Goal: Complete application form

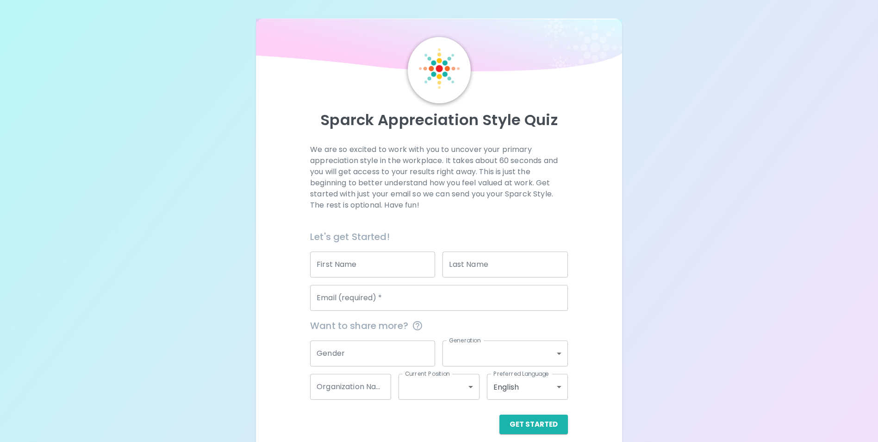
scroll to position [11, 0]
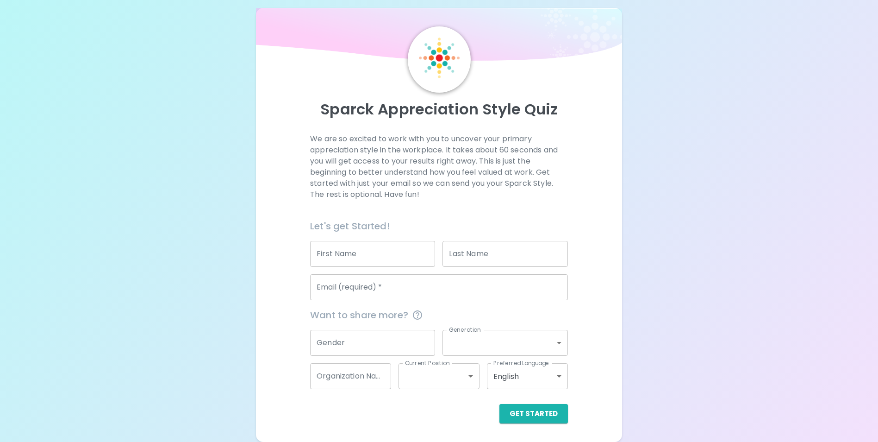
click at [395, 243] on input "First Name" at bounding box center [372, 254] width 125 height 26
type input "[PERSON_NAME]"
type input "[PERSON_NAME][EMAIL_ADDRESS][PERSON_NAME][DOMAIN_NAME]"
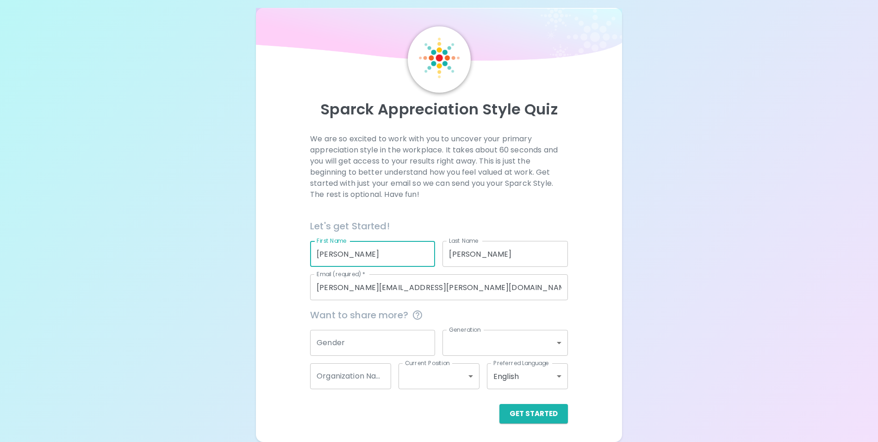
click at [353, 346] on input "Gender" at bounding box center [372, 343] width 125 height 26
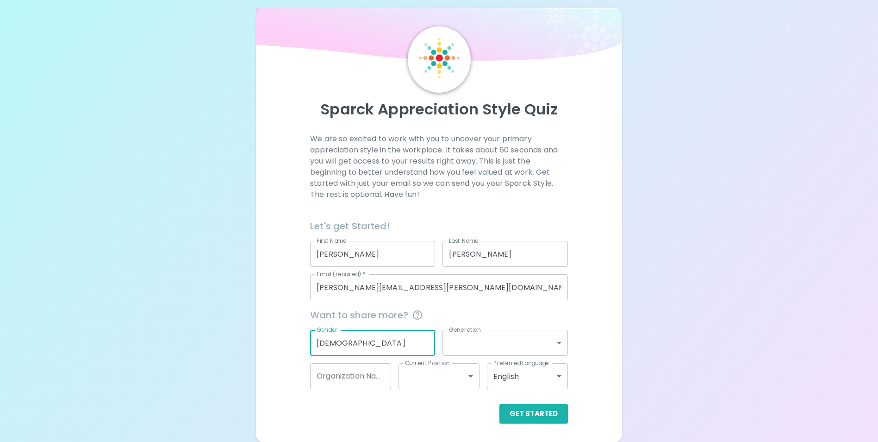
type input "[DEMOGRAPHIC_DATA]"
click at [471, 339] on body "Sparck Appreciation Style Quiz We are so excited to work with you to uncover yo…" at bounding box center [442, 215] width 885 height 452
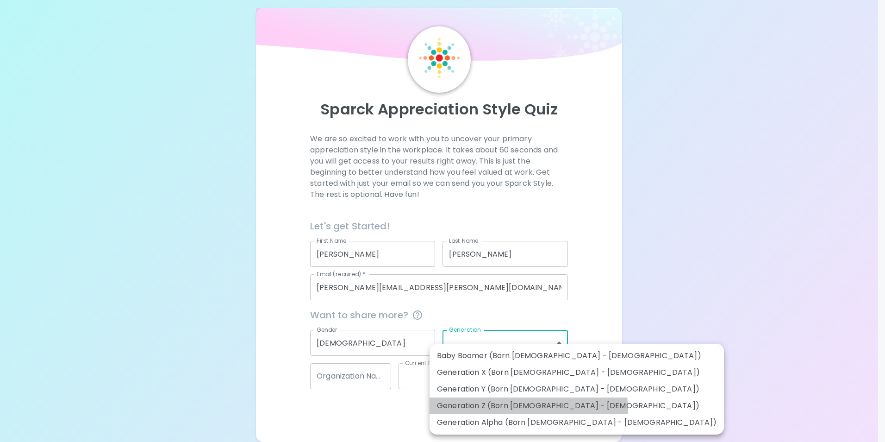
click at [528, 411] on li "Generation Z (Born [DEMOGRAPHIC_DATA] - [DEMOGRAPHIC_DATA])" at bounding box center [577, 405] width 294 height 17
type input "generation_z"
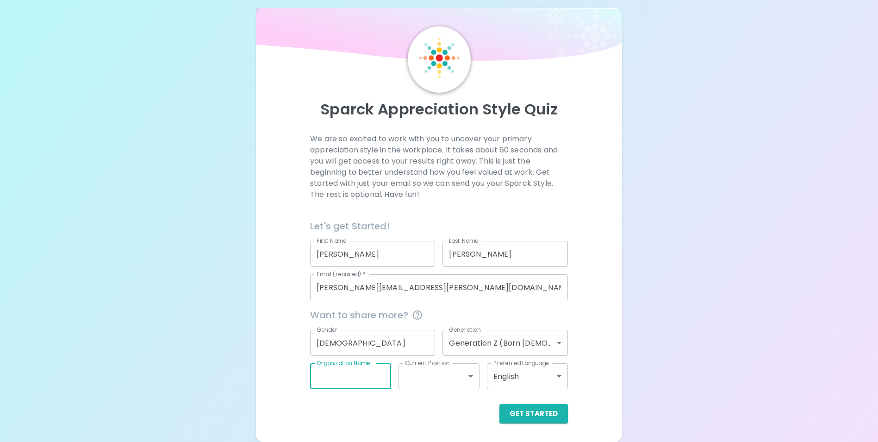
click at [353, 375] on input "Organization Name" at bounding box center [350, 376] width 81 height 26
type input "Prolink"
click at [439, 374] on body "Sparck Appreciation Style Quiz We are so excited to work with you to uncover yo…" at bounding box center [439, 215] width 878 height 452
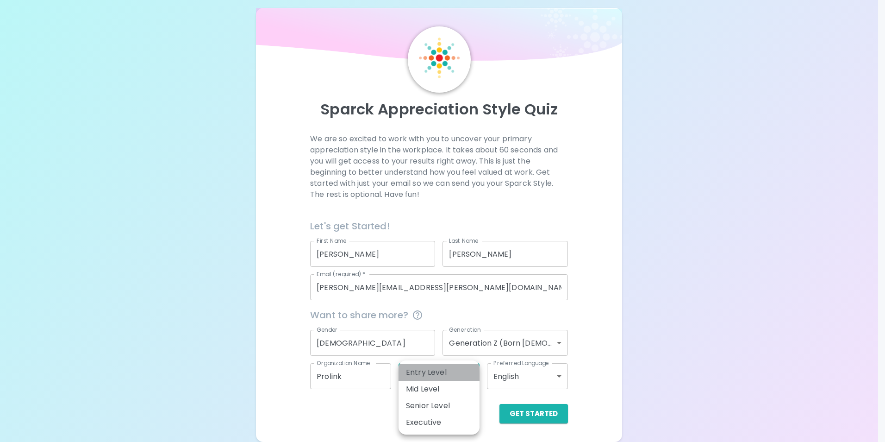
click at [455, 373] on li "Entry Level" at bounding box center [439, 372] width 81 height 17
type input "entry_level"
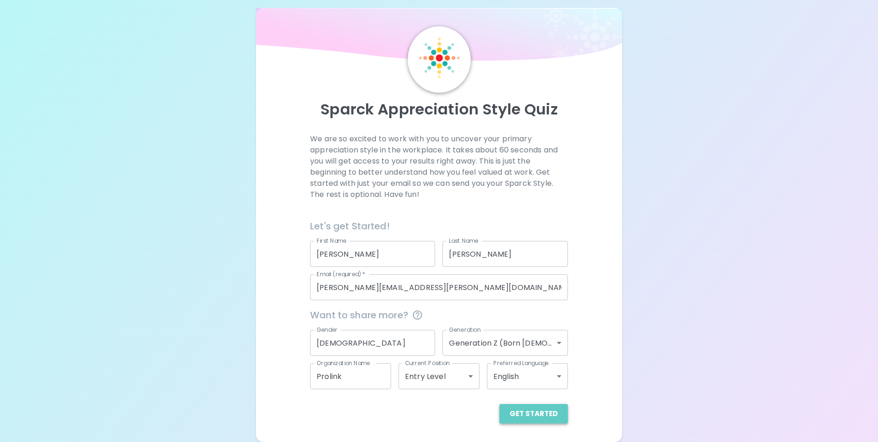
click at [537, 416] on button "Get Started" at bounding box center [534, 413] width 69 height 19
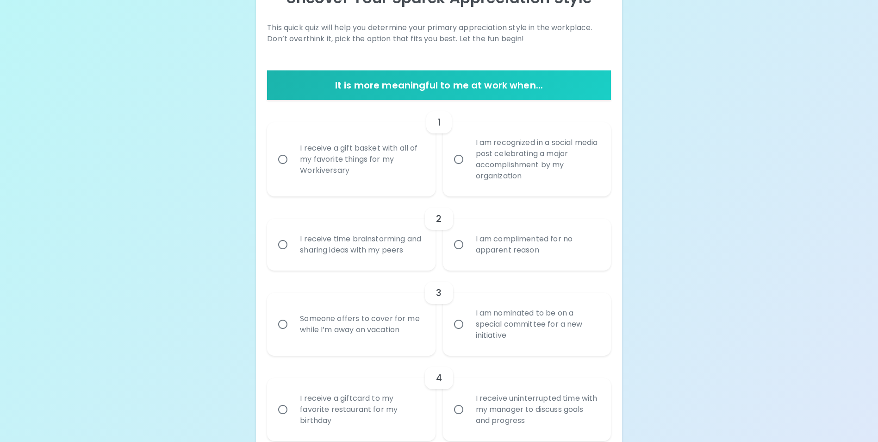
scroll to position [150, 0]
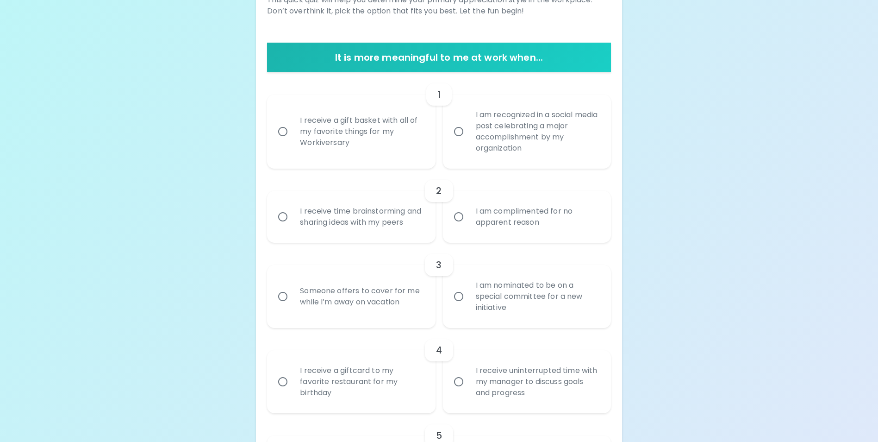
click at [459, 133] on input "I am recognized in a social media post celebrating a major accomplishment by my…" at bounding box center [458, 131] width 19 height 19
radio input "true"
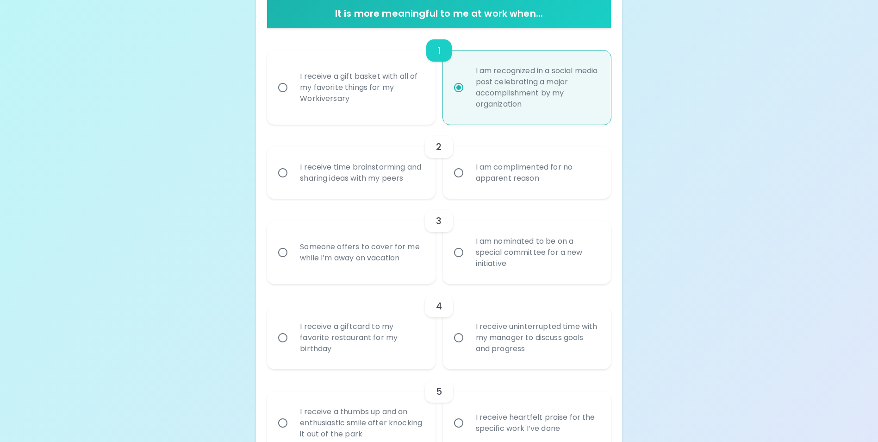
scroll to position [224, 0]
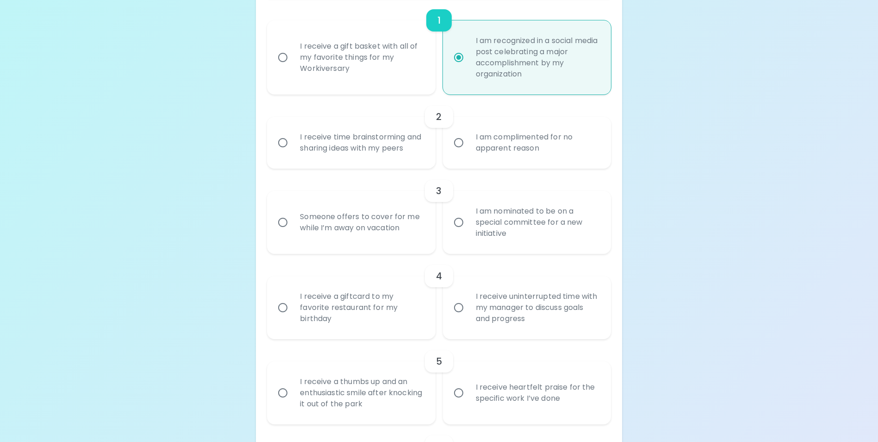
click at [384, 152] on div "I receive time brainstorming and sharing ideas with my peers" at bounding box center [362, 142] width 138 height 44
click at [293, 152] on input "I receive time brainstorming and sharing ideas with my peers" at bounding box center [282, 142] width 19 height 19
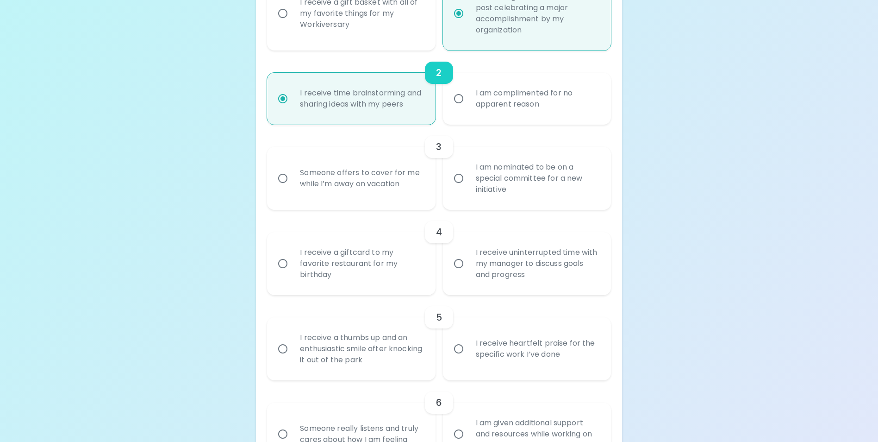
scroll to position [298, 0]
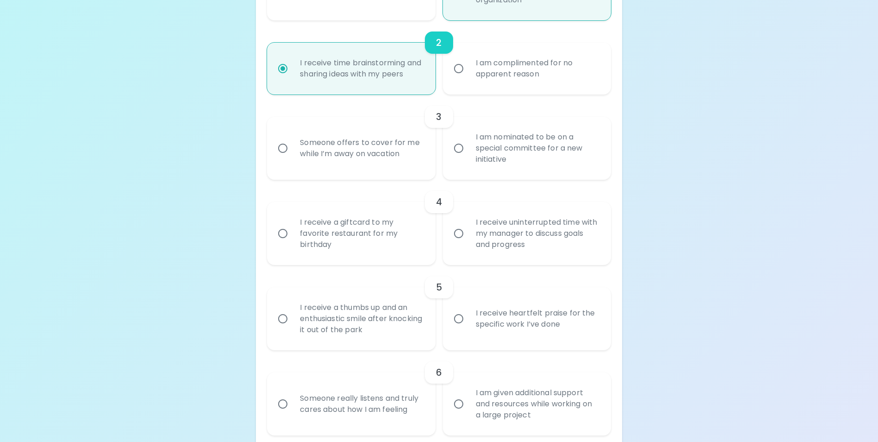
radio input "true"
click at [459, 172] on label "I am nominated to be on a special committee for a new initiative" at bounding box center [522, 148] width 168 height 63
click at [459, 158] on input "I am nominated to be on a special committee for a new initiative" at bounding box center [458, 147] width 19 height 19
radio input "false"
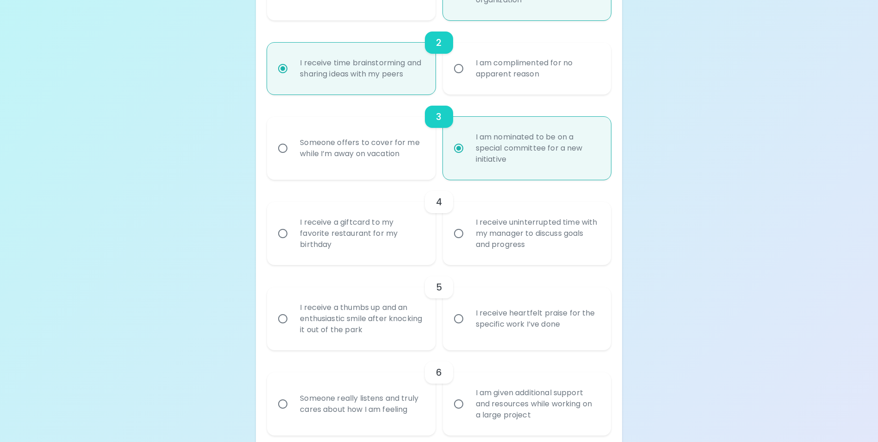
scroll to position [372, 0]
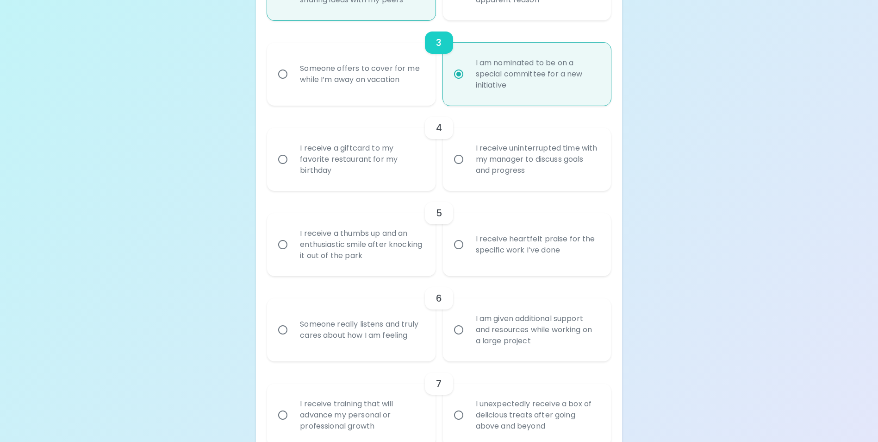
radio input "true"
click at [495, 174] on div "I receive uninterrupted time with my manager to discuss goals and progress" at bounding box center [538, 159] width 138 height 56
click at [469, 169] on input "I receive uninterrupted time with my manager to discuss goals and progress" at bounding box center [458, 159] width 19 height 19
radio input "false"
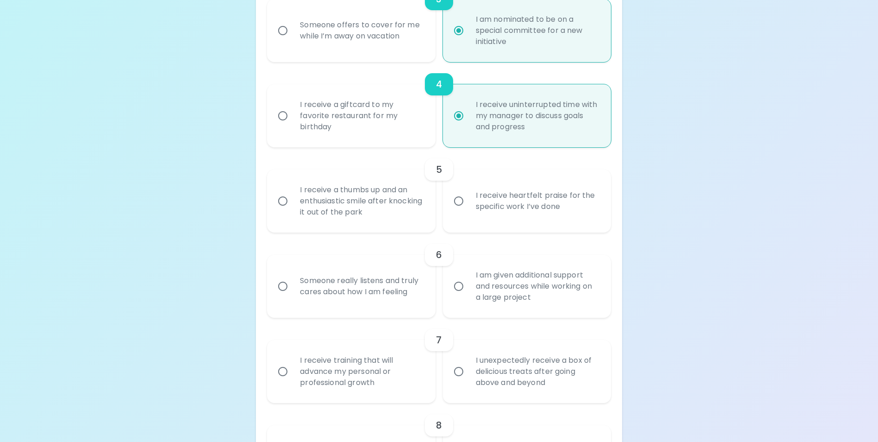
scroll to position [446, 0]
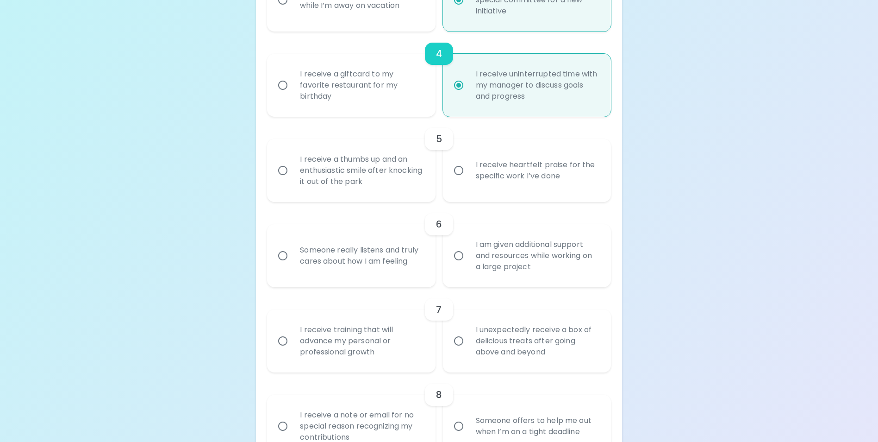
radio input "true"
drag, startPoint x: 438, startPoint y: 189, endPoint x: 701, endPoint y: 196, distance: 263.0
click at [701, 196] on div "Uncover Your Sparck Appreciation Style This quick quiz will help you determine …" at bounding box center [439, 332] width 878 height 1556
click at [481, 193] on div "I receive heartfelt praise for the specific work I’ve done" at bounding box center [538, 170] width 138 height 44
click at [469, 180] on input "I receive heartfelt praise for the specific work I’ve done" at bounding box center [458, 170] width 19 height 19
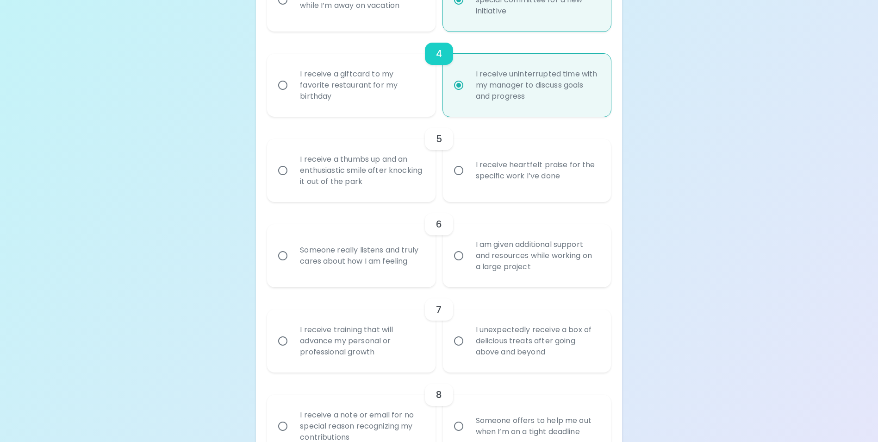
radio input "false"
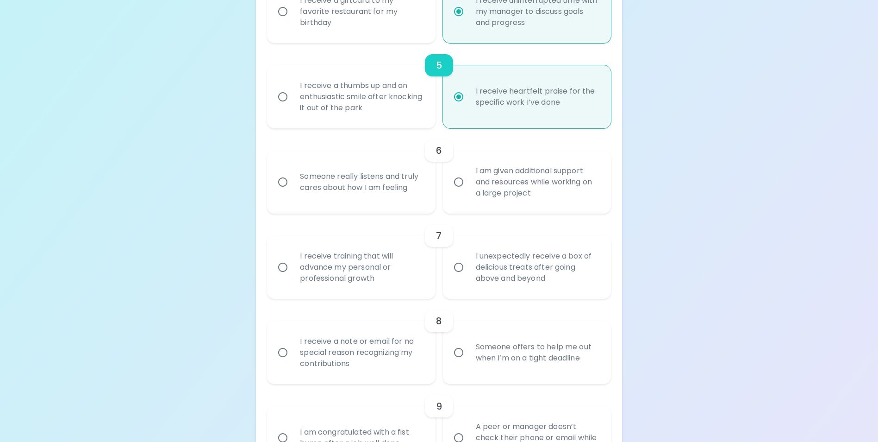
scroll to position [520, 0]
radio input "true"
click at [466, 204] on label "I am given additional support and resources while working on a large project" at bounding box center [522, 181] width 168 height 63
click at [466, 191] on input "I am given additional support and resources while working on a large project" at bounding box center [458, 181] width 19 height 19
radio input "false"
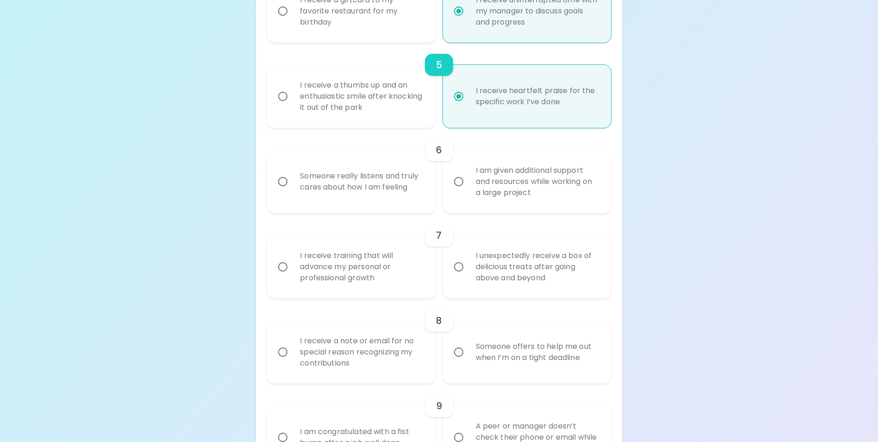
radio input "false"
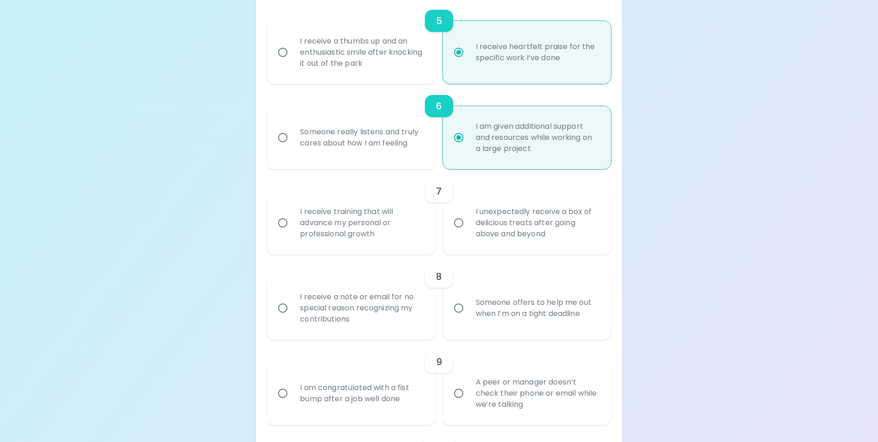
scroll to position [594, 0]
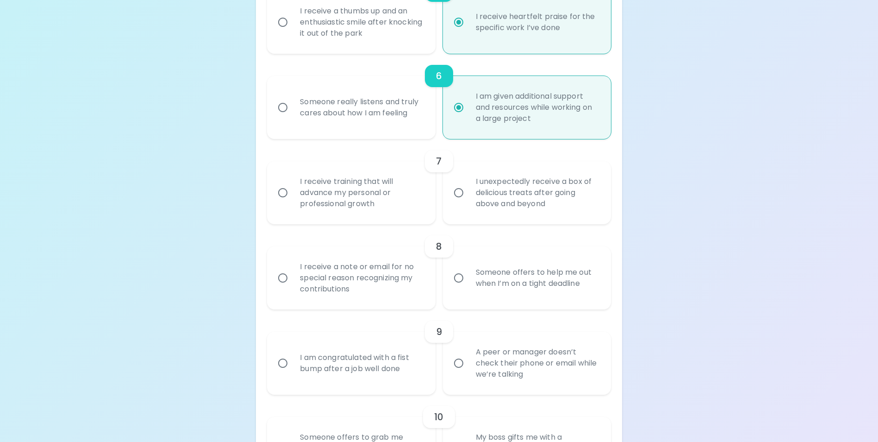
radio input "true"
click at [367, 203] on div "I receive training that will advance my personal or professional growth" at bounding box center [362, 193] width 138 height 56
click at [293, 202] on input "I receive training that will advance my personal or professional growth" at bounding box center [282, 192] width 19 height 19
radio input "false"
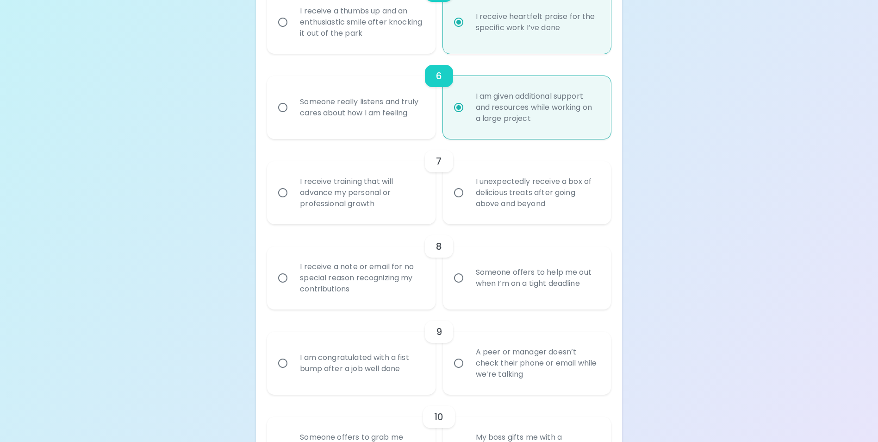
radio input "false"
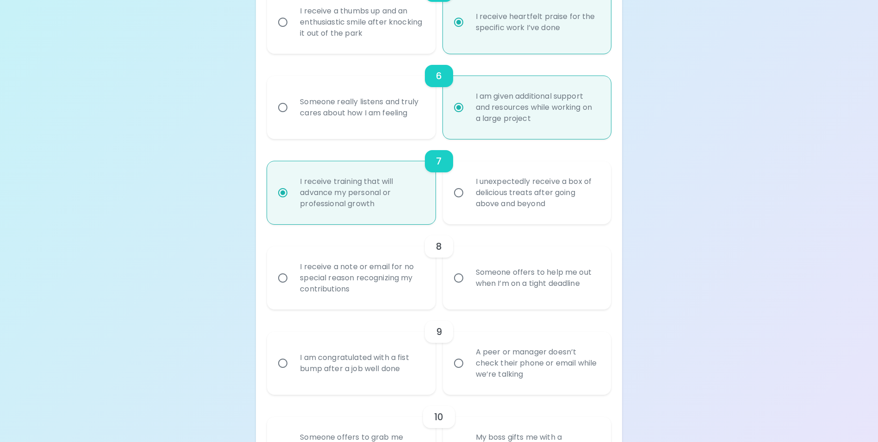
scroll to position [668, 0]
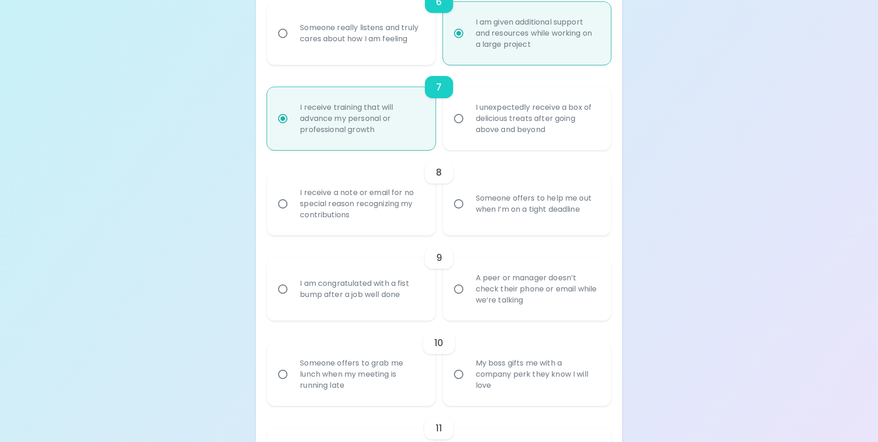
radio input "true"
click at [462, 230] on label "Someone offers to help me out when I’m on a tight deadline" at bounding box center [522, 203] width 168 height 63
click at [462, 213] on input "Someone offers to help me out when I’m on a tight deadline" at bounding box center [458, 203] width 19 height 19
radio input "false"
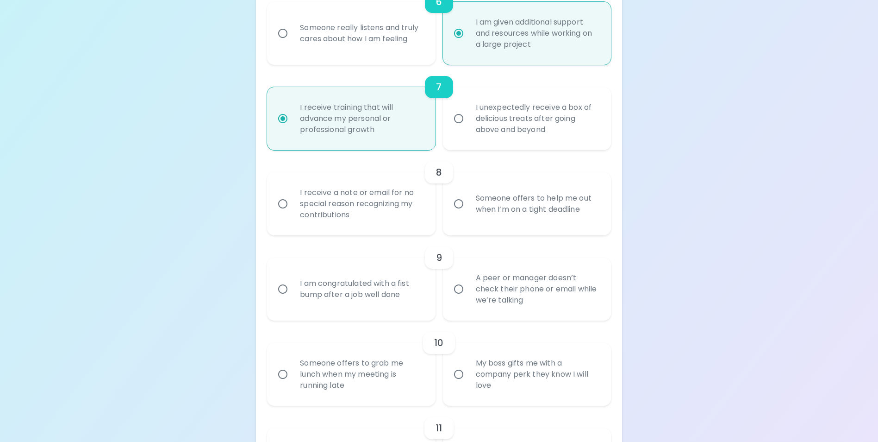
radio input "false"
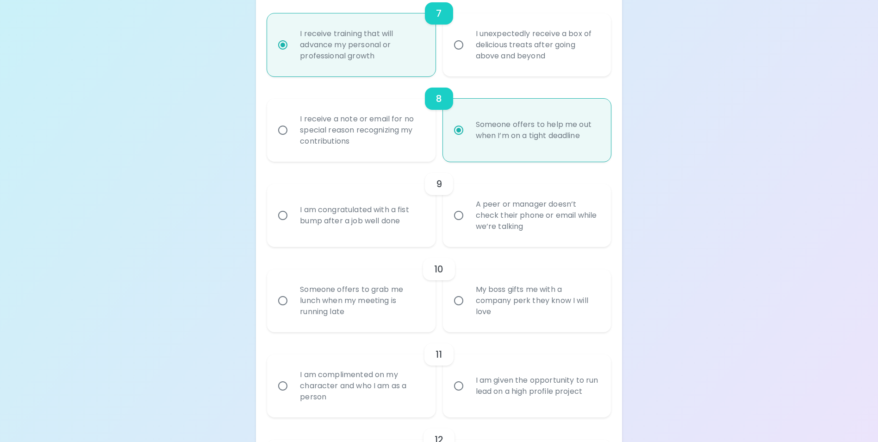
scroll to position [742, 0]
radio input "true"
click at [417, 229] on div "I am congratulated with a fist bump after a job well done" at bounding box center [362, 215] width 138 height 44
click at [293, 225] on input "I am congratulated with a fist bump after a job well done" at bounding box center [282, 214] width 19 height 19
radio input "false"
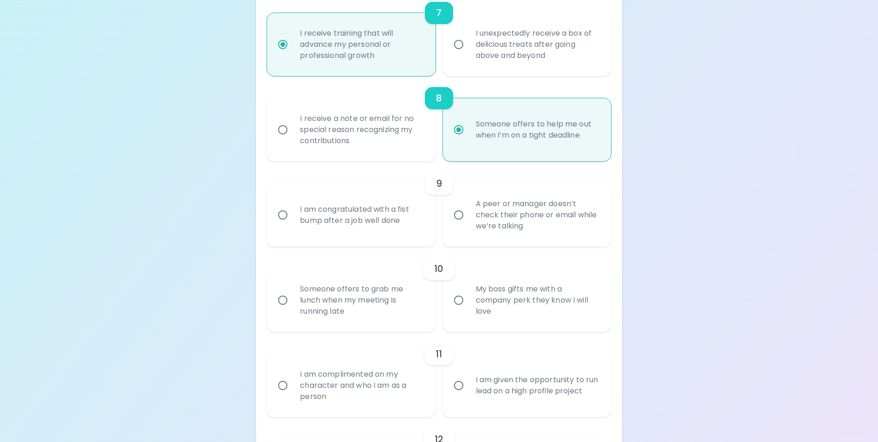
radio input "false"
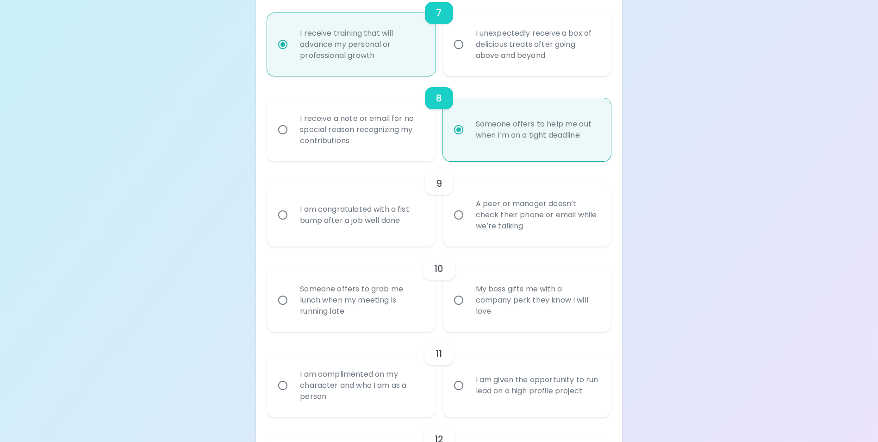
radio input "false"
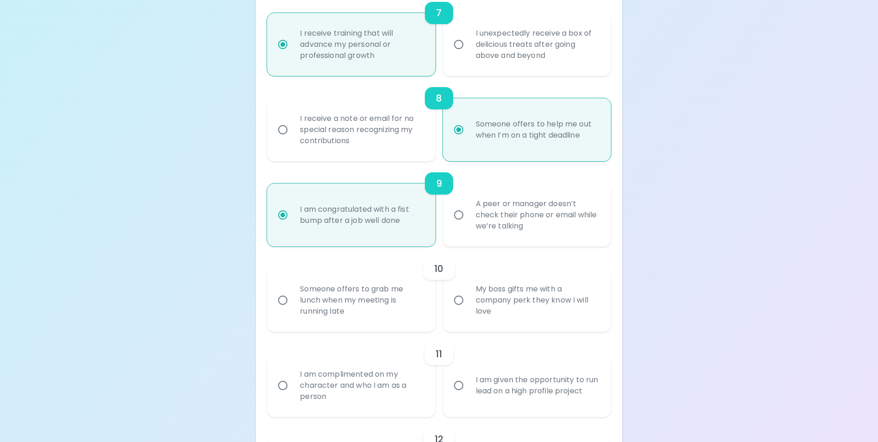
scroll to position [816, 0]
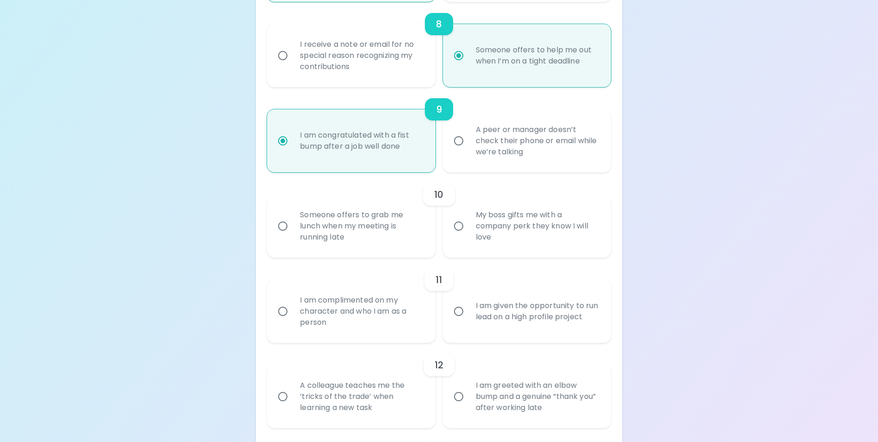
radio input "true"
click at [426, 235] on div "Someone offers to grab me lunch when my meeting is running late" at bounding box center [362, 226] width 138 height 56
click at [293, 235] on input "Someone offers to grab me lunch when my meeting is running late" at bounding box center [282, 225] width 19 height 19
radio input "false"
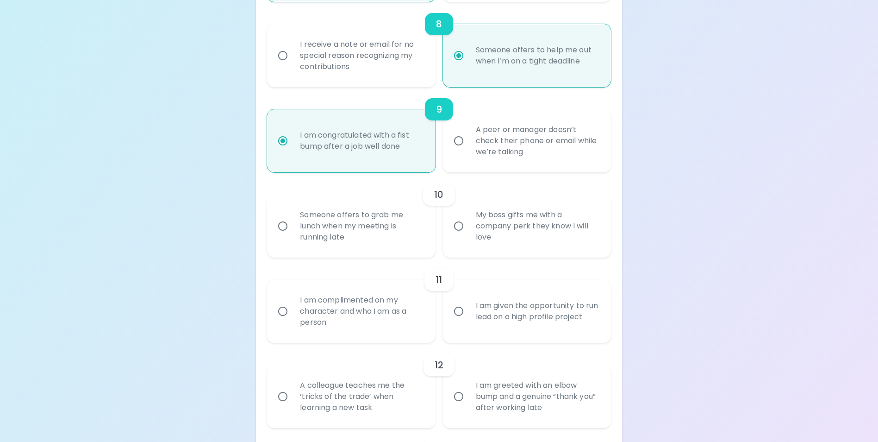
radio input "false"
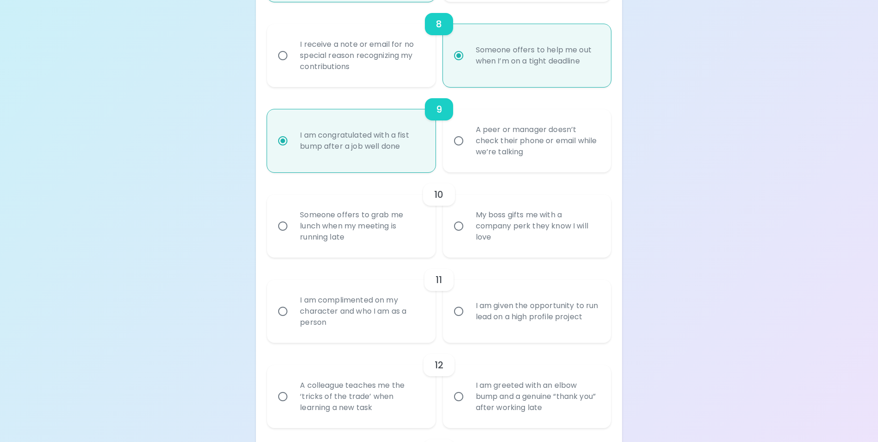
radio input "false"
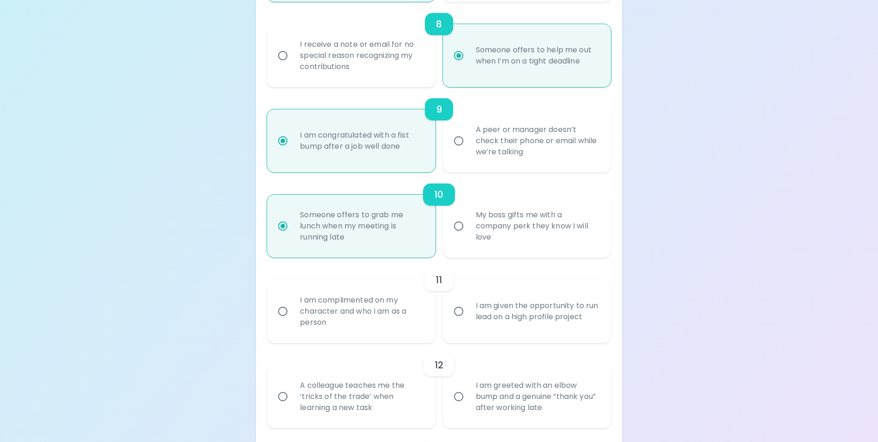
scroll to position [890, 0]
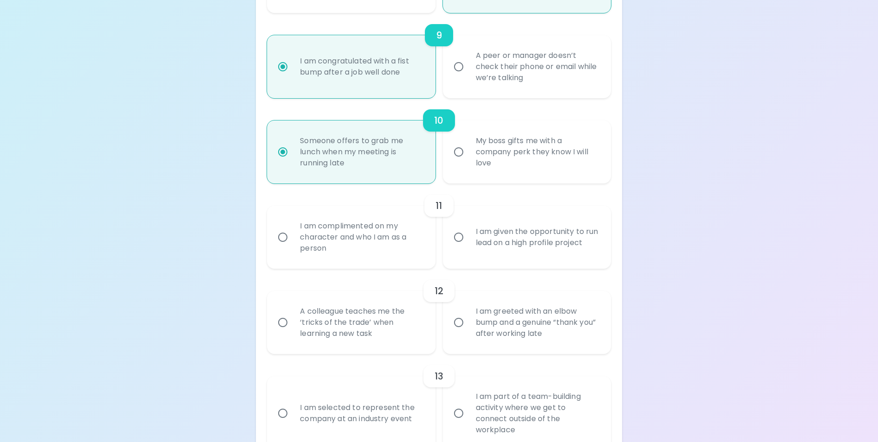
radio input "true"
click at [470, 255] on div "I am given the opportunity to run lead on a high profile project" at bounding box center [538, 237] width 138 height 44
click at [469, 247] on input "I am given the opportunity to run lead on a high profile project" at bounding box center [458, 236] width 19 height 19
radio input "false"
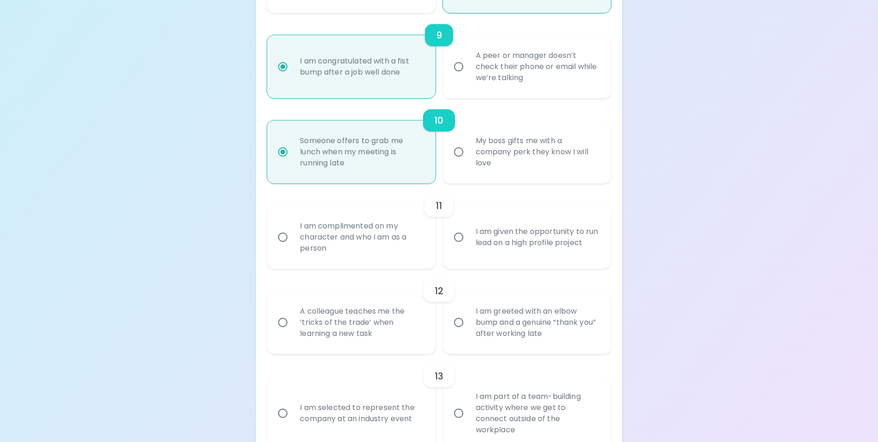
radio input "false"
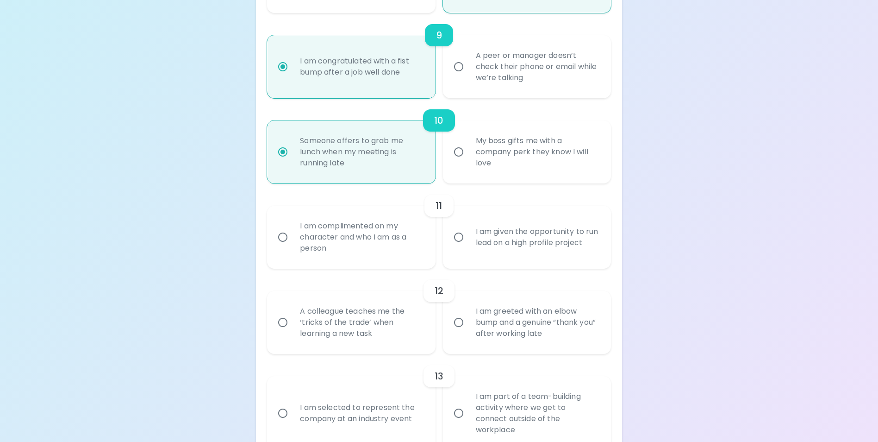
radio input "false"
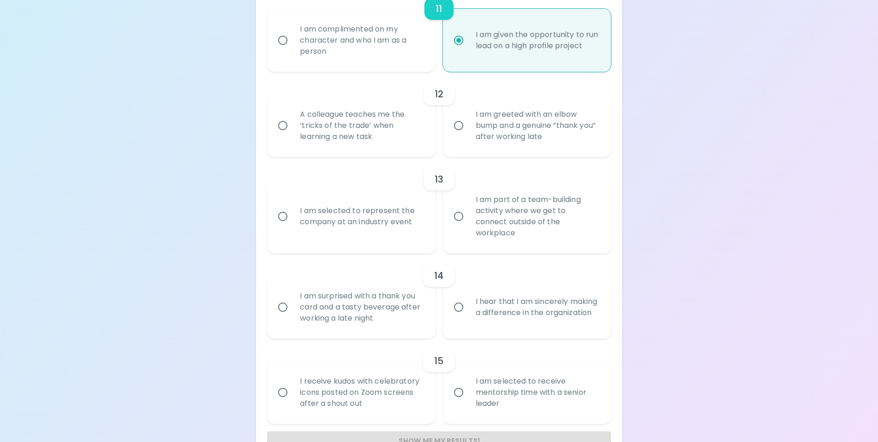
scroll to position [1103, 0]
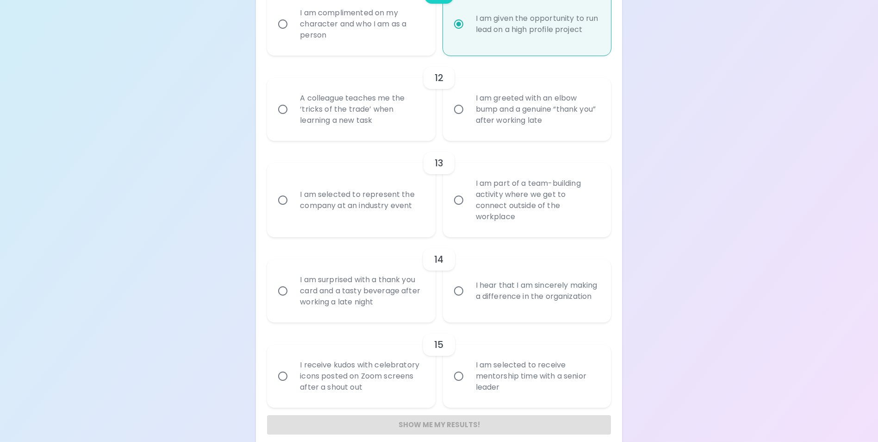
radio input "true"
click at [389, 132] on div "A colleague teaches me the ‘tricks of the trade’ when learning a new task" at bounding box center [362, 109] width 138 height 56
click at [293, 119] on input "A colleague teaches me the ‘tricks of the trade’ when learning a new task" at bounding box center [282, 109] width 19 height 19
radio input "false"
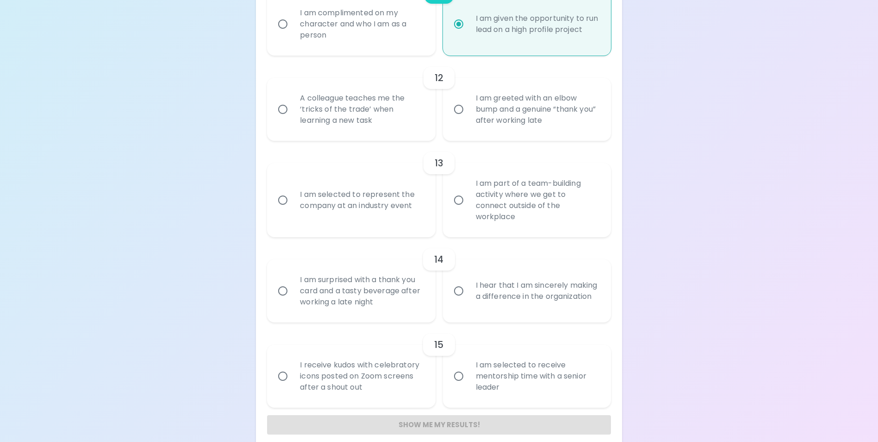
radio input "false"
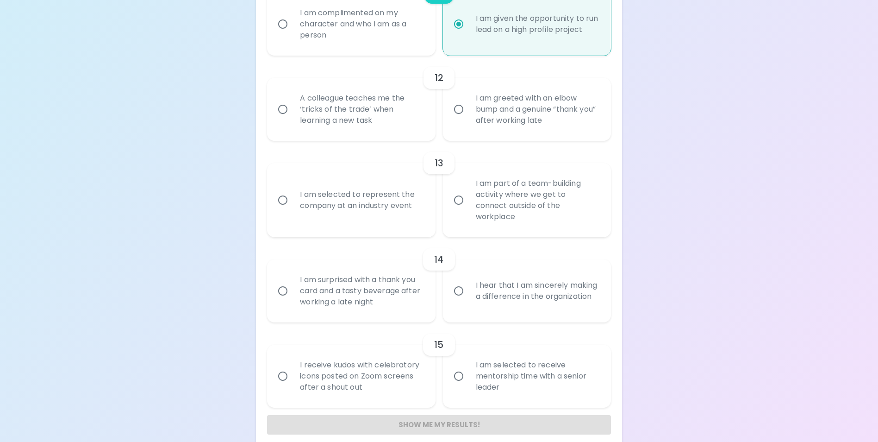
radio input "false"
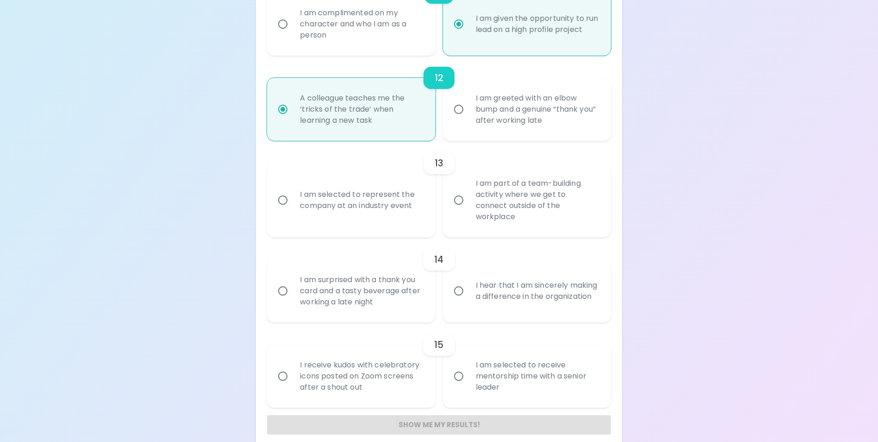
scroll to position [1114, 0]
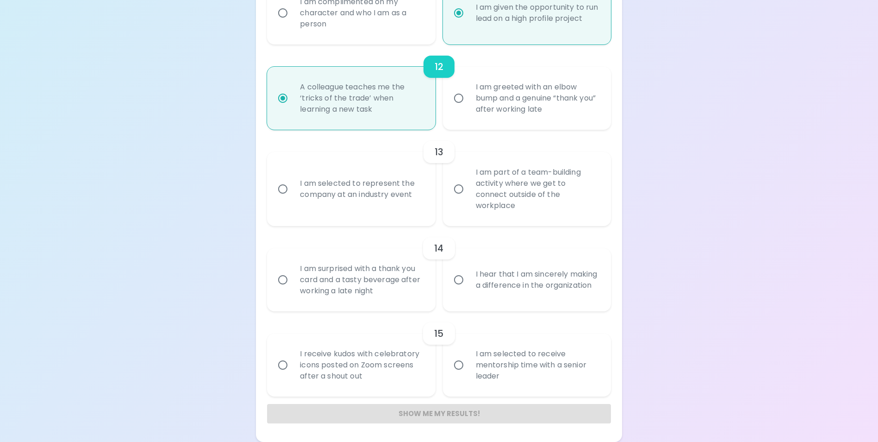
radio input "true"
click at [408, 206] on div "I am selected to represent the company at an industry event" at bounding box center [362, 189] width 138 height 44
click at [293, 199] on input "I am selected to represent the company at an industry event" at bounding box center [282, 188] width 19 height 19
radio input "false"
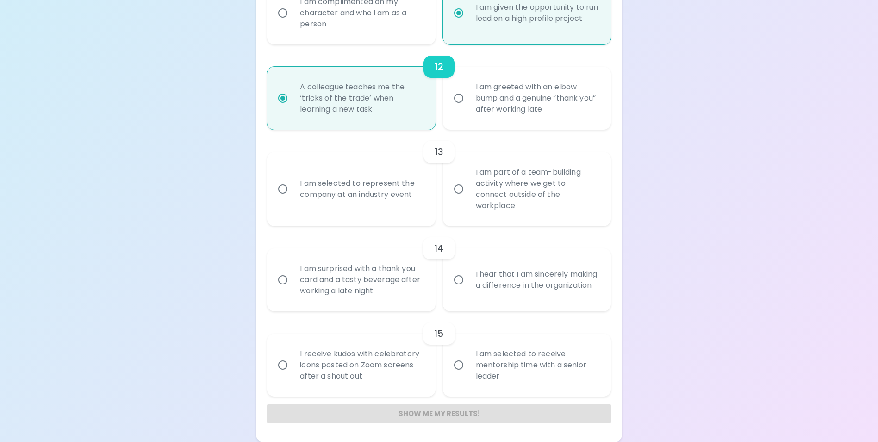
radio input "false"
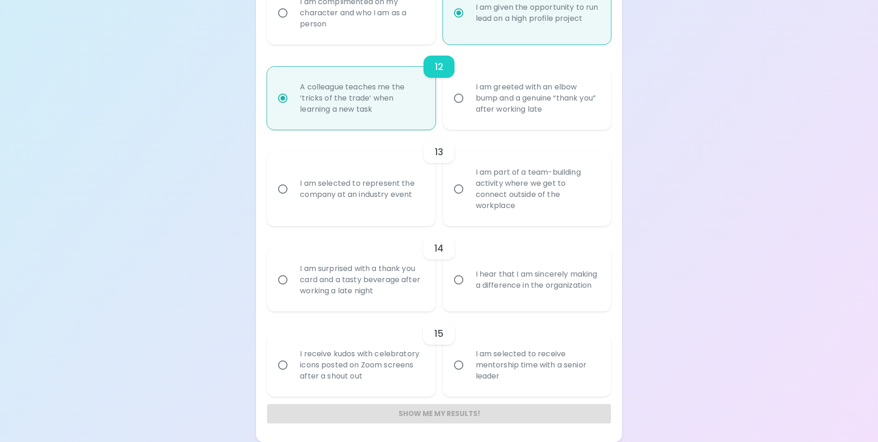
radio input "false"
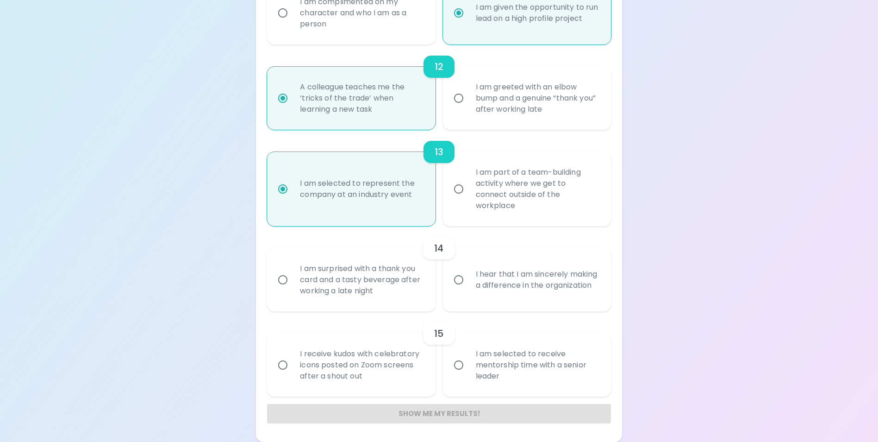
radio input "true"
click at [539, 291] on div "I hear that I am sincerely making a difference in the organization" at bounding box center [538, 279] width 138 height 44
click at [469, 289] on input "I hear that I am sincerely making a difference in the organization" at bounding box center [458, 279] width 19 height 19
radio input "false"
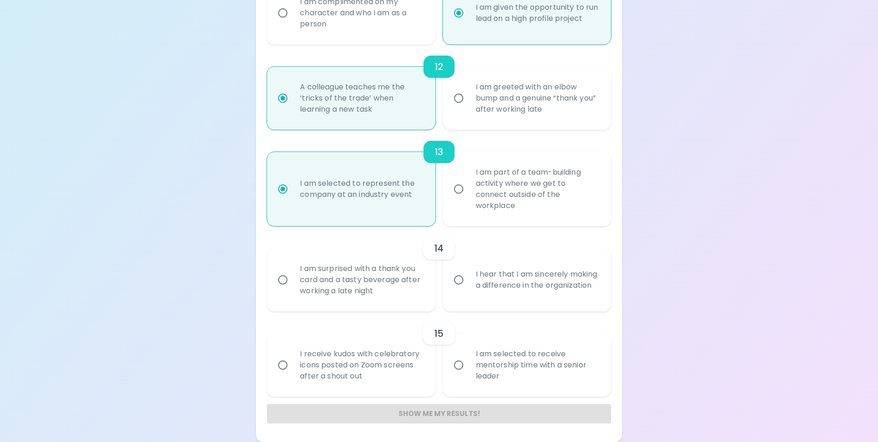
radio input "false"
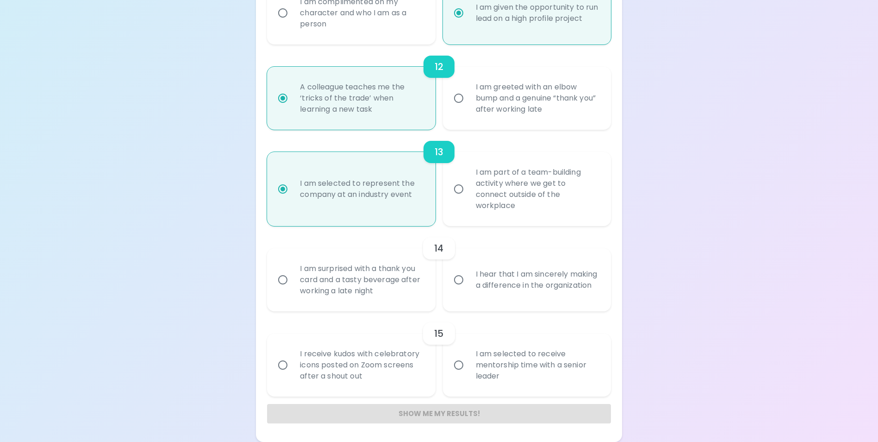
radio input "false"
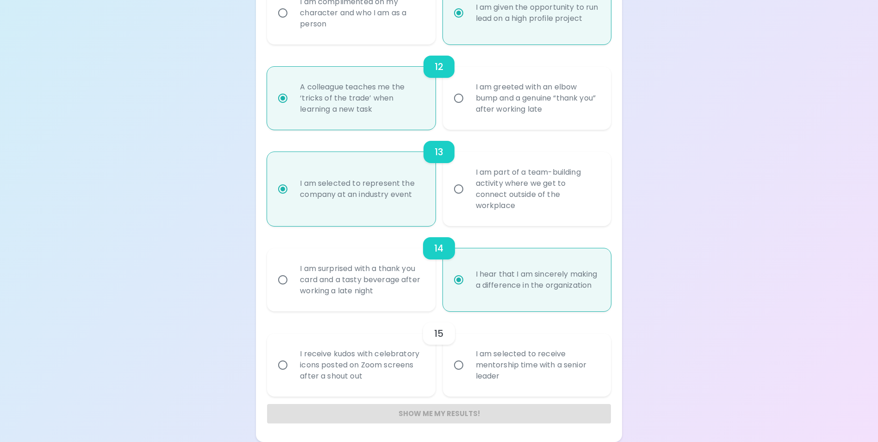
radio input "true"
click at [491, 371] on div "I am selected to receive mentorship time with a senior leader" at bounding box center [538, 365] width 138 height 56
drag, startPoint x: 491, startPoint y: 371, endPoint x: 454, endPoint y: 376, distance: 36.9
click at [454, 376] on label "I am selected to receive mentorship time with a senior leader" at bounding box center [522, 364] width 168 height 63
click at [454, 375] on input "I am selected to receive mentorship time with a senior leader" at bounding box center [458, 364] width 19 height 19
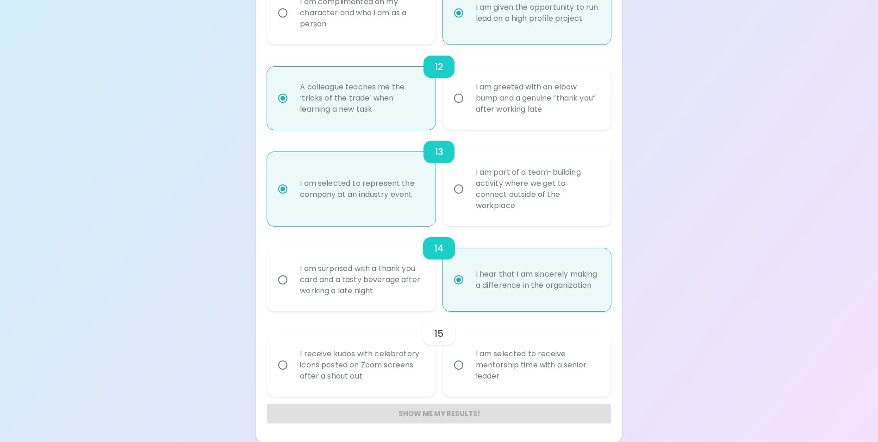
radio input "false"
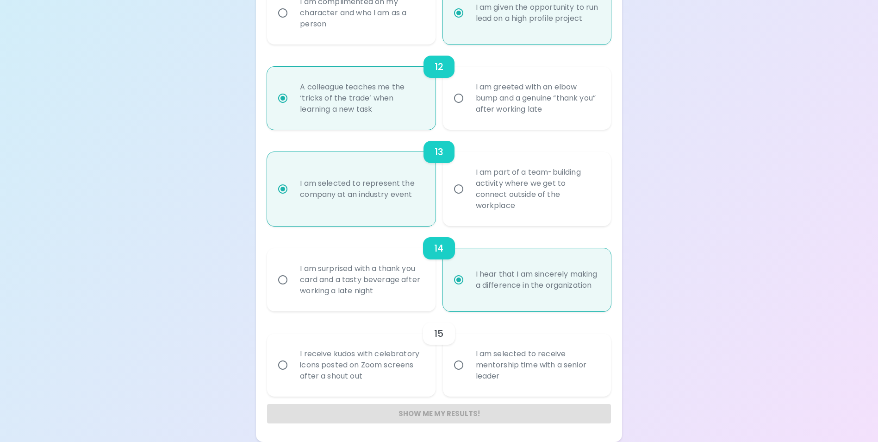
radio input "false"
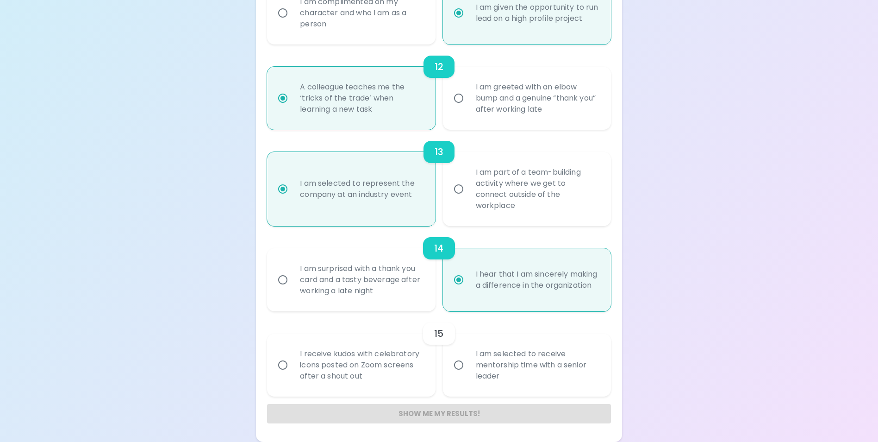
radio input "false"
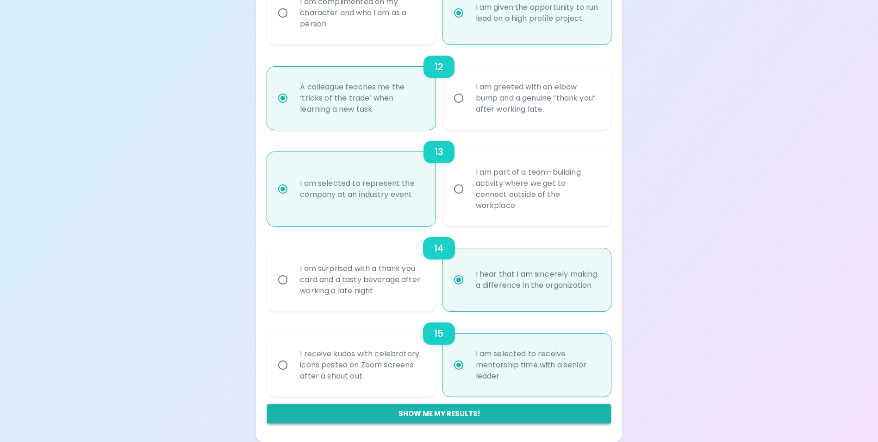
radio input "true"
click at [443, 416] on button "Show me my results!" at bounding box center [439, 413] width 344 height 19
radio input "false"
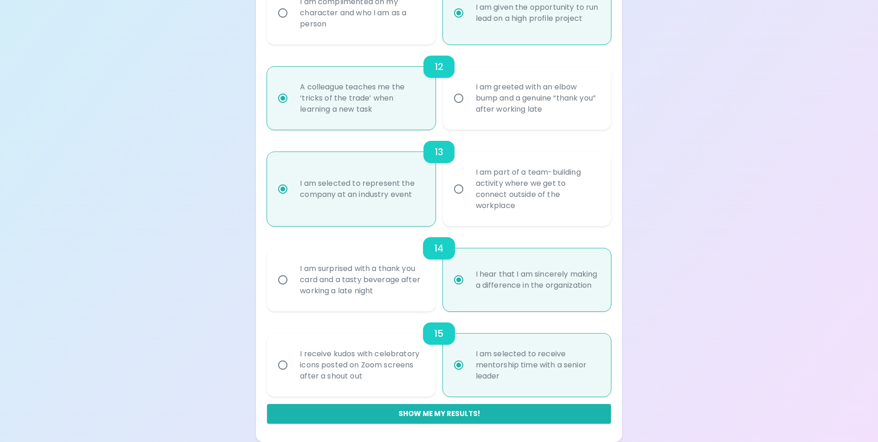
radio input "false"
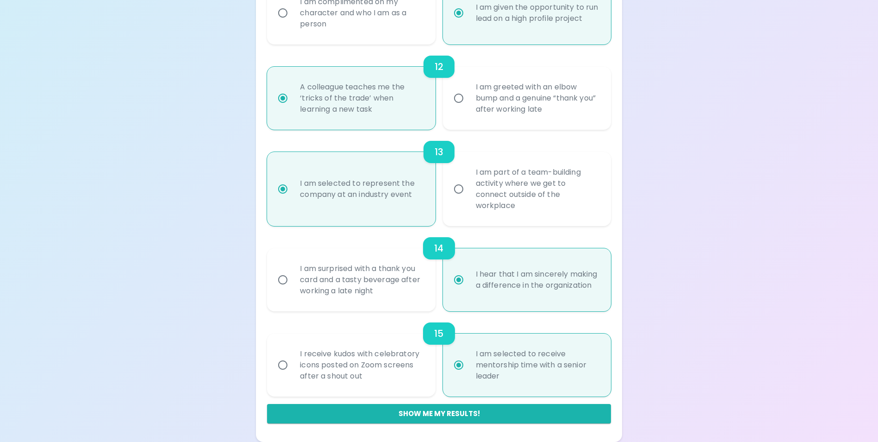
radio input "false"
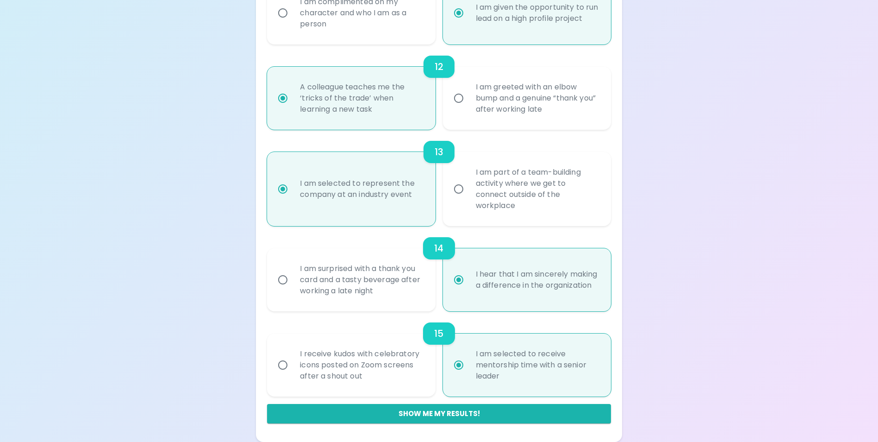
radio input "false"
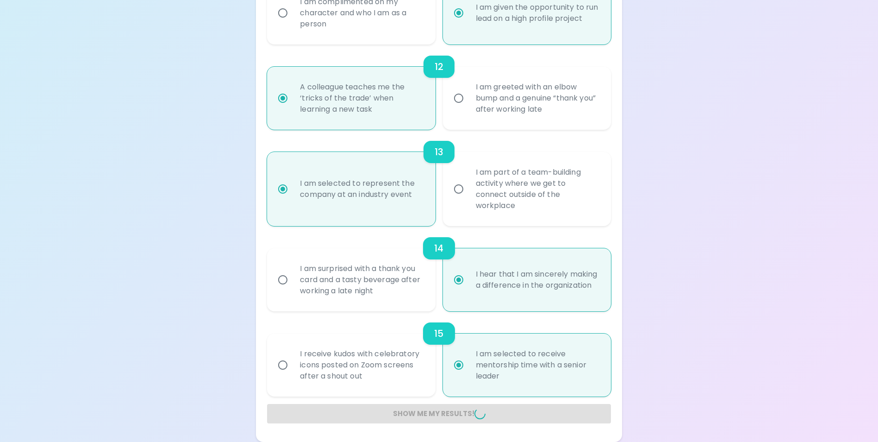
radio input "false"
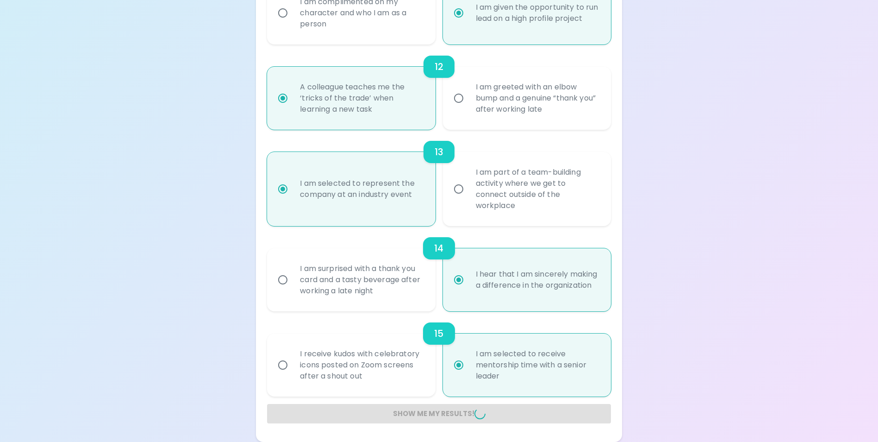
radio input "false"
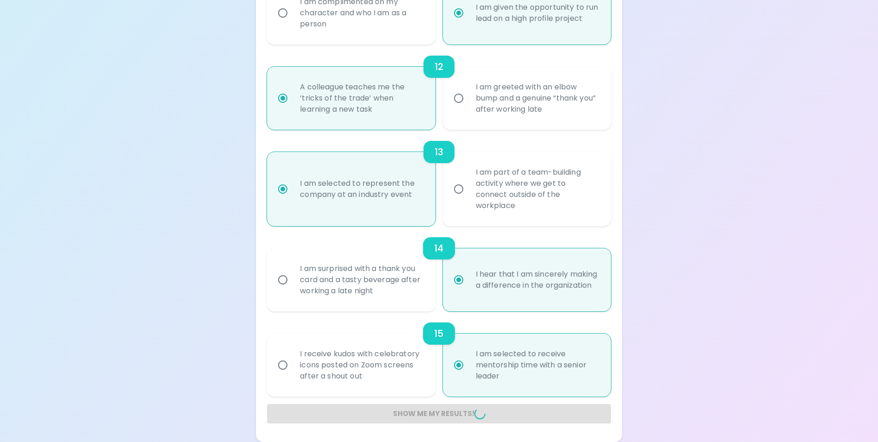
radio input "false"
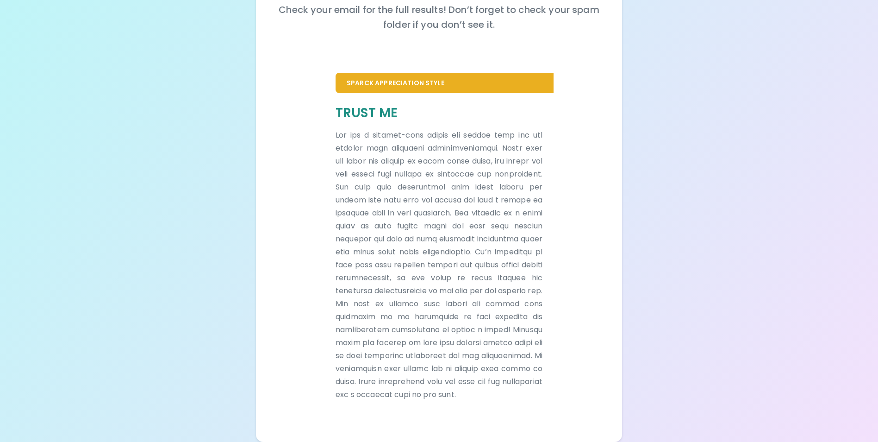
scroll to position [155, 0]
